Goal: Task Accomplishment & Management: Use online tool/utility

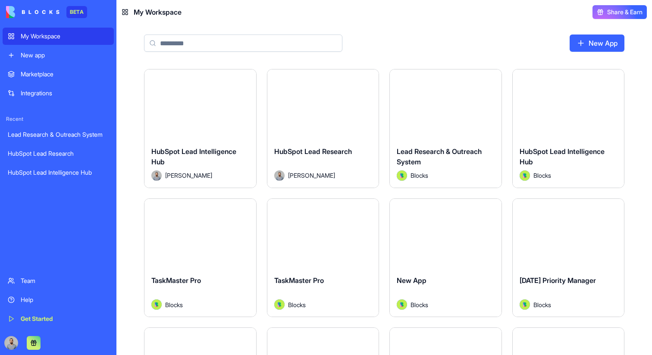
click at [242, 113] on div "Launch" at bounding box center [201, 104] width 112 height 70
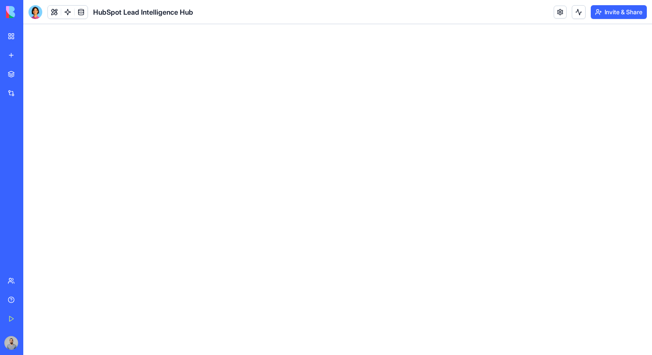
click at [66, 13] on link at bounding box center [67, 12] width 13 height 13
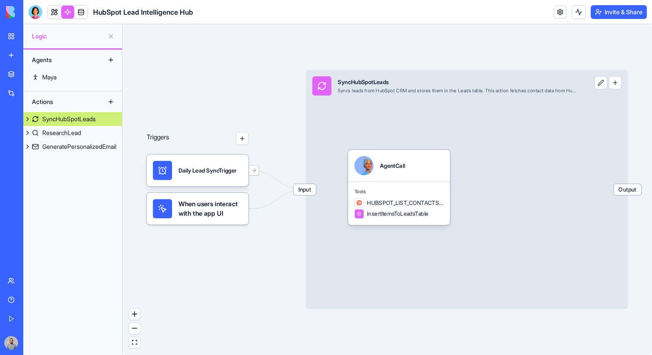
click at [190, 213] on span "When users interact with the app UI" at bounding box center [211, 208] width 64 height 19
